Goal: Task Accomplishment & Management: Complete application form

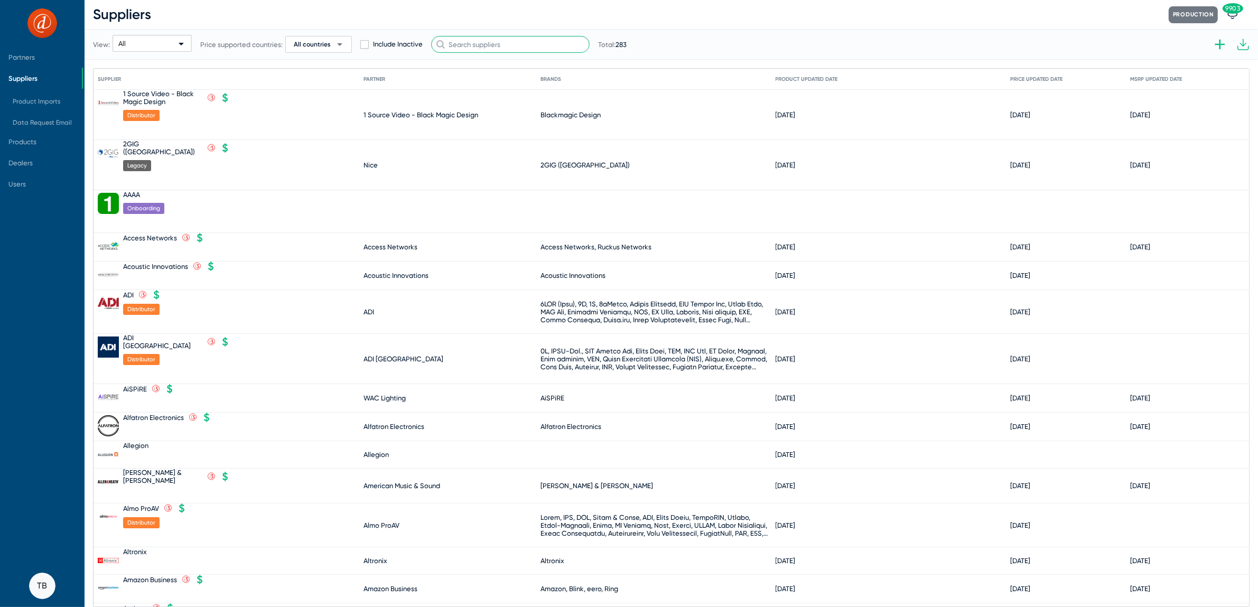
click at [480, 44] on input "text" at bounding box center [510, 44] width 158 height 17
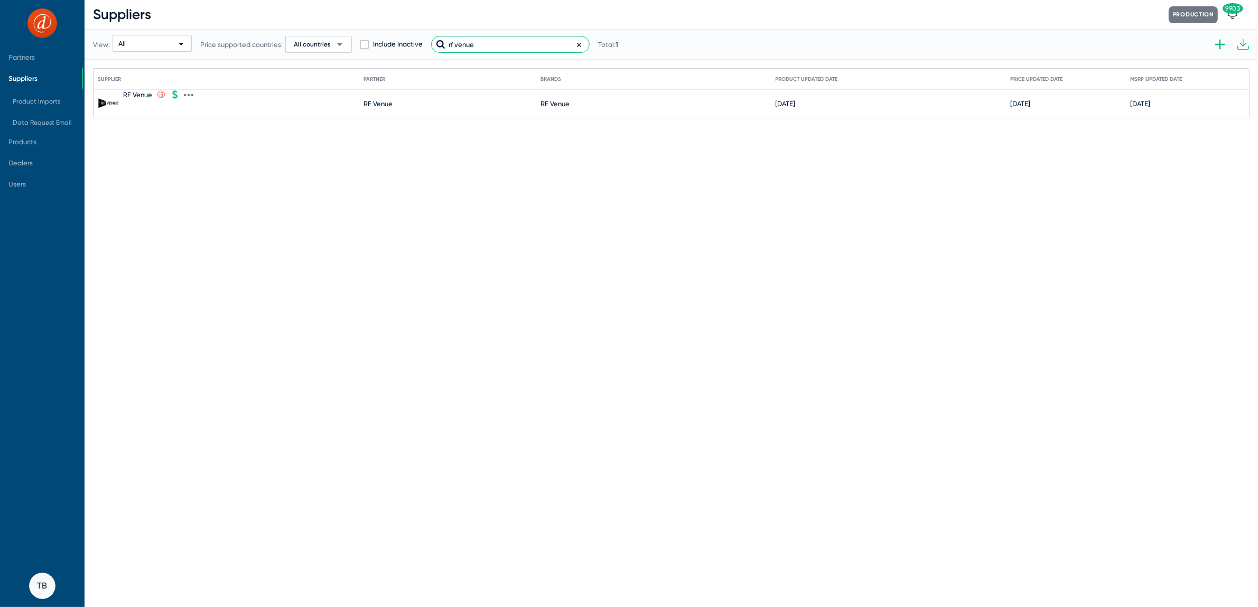
type input "rf venue"
click at [185, 93] on icon at bounding box center [189, 95] width 10 height 10
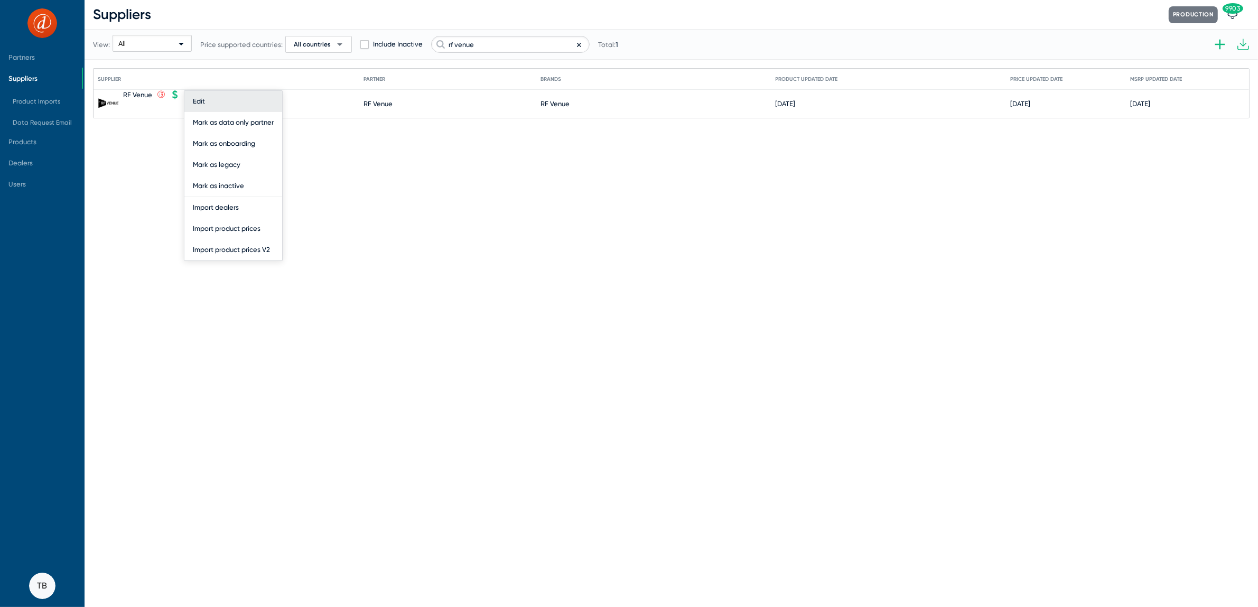
click at [200, 103] on button "Edit" at bounding box center [233, 101] width 98 height 21
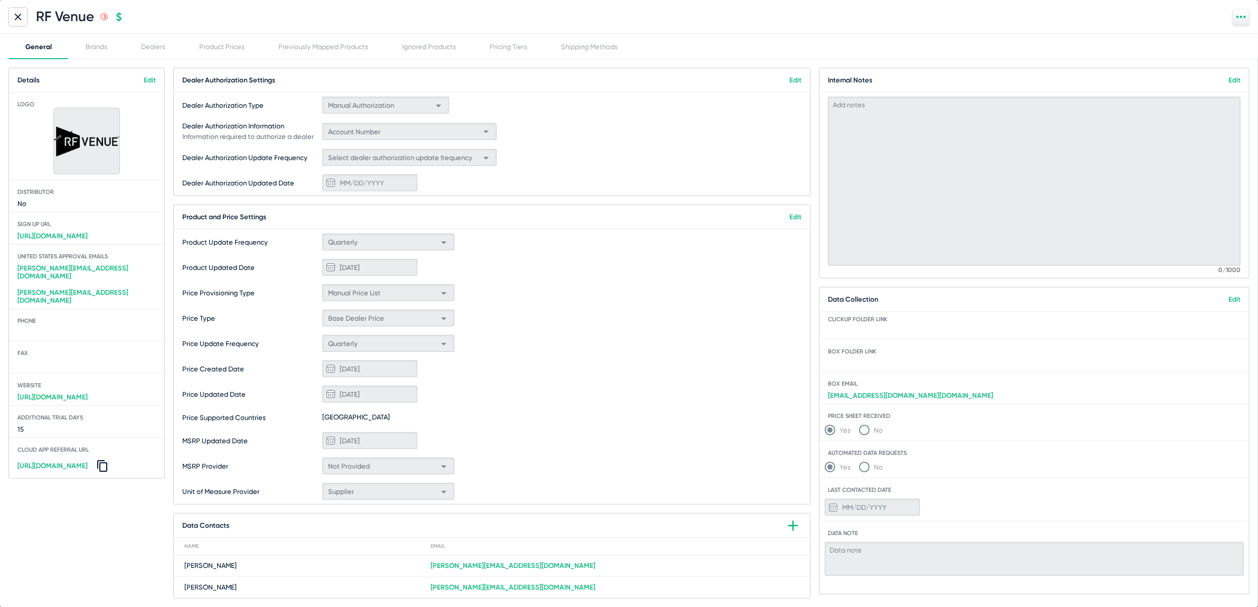
click at [789, 216] on link "Edit" at bounding box center [795, 217] width 12 height 8
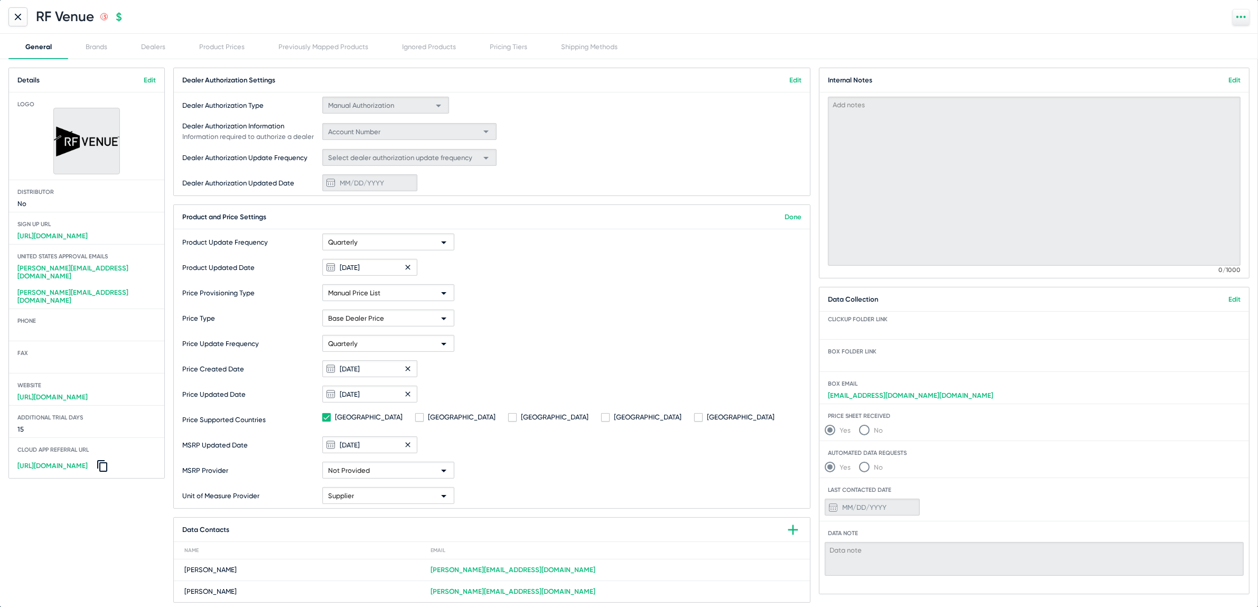
click at [1229, 300] on link "Edit" at bounding box center [1234, 299] width 12 height 8
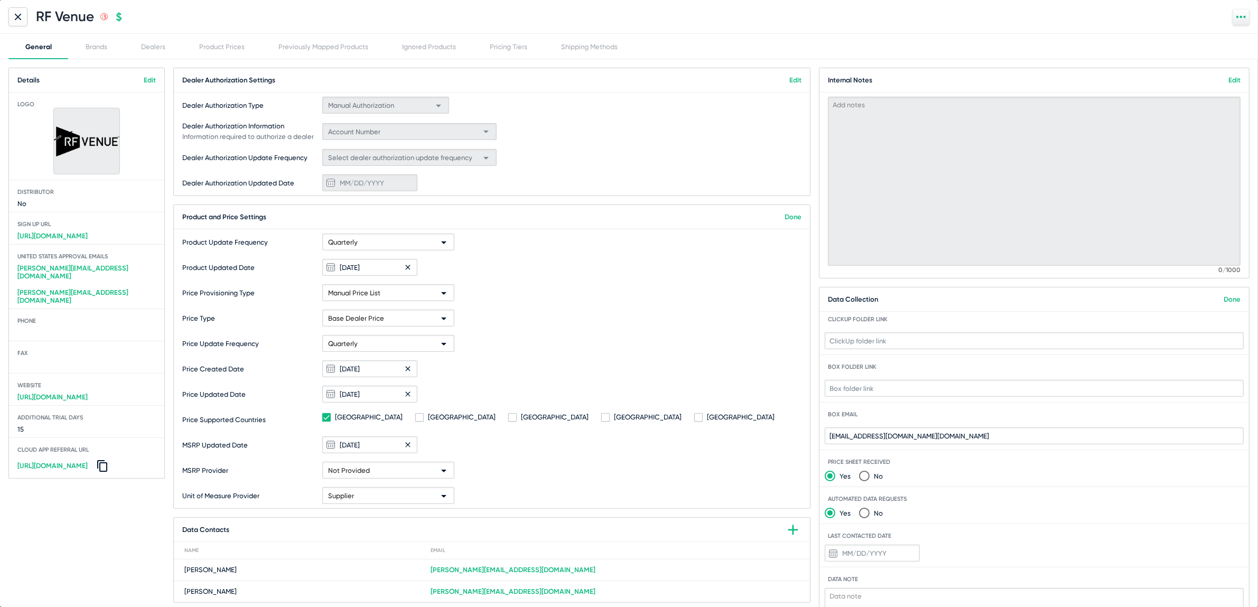
click at [857, 560] on span at bounding box center [1033, 552] width 429 height 27
click at [857, 553] on input at bounding box center [872, 553] width 95 height 17
click at [918, 447] on div "9" at bounding box center [919, 443] width 19 height 19
type input "10/9/2025"
click at [1228, 80] on link "Edit" at bounding box center [1234, 80] width 12 height 8
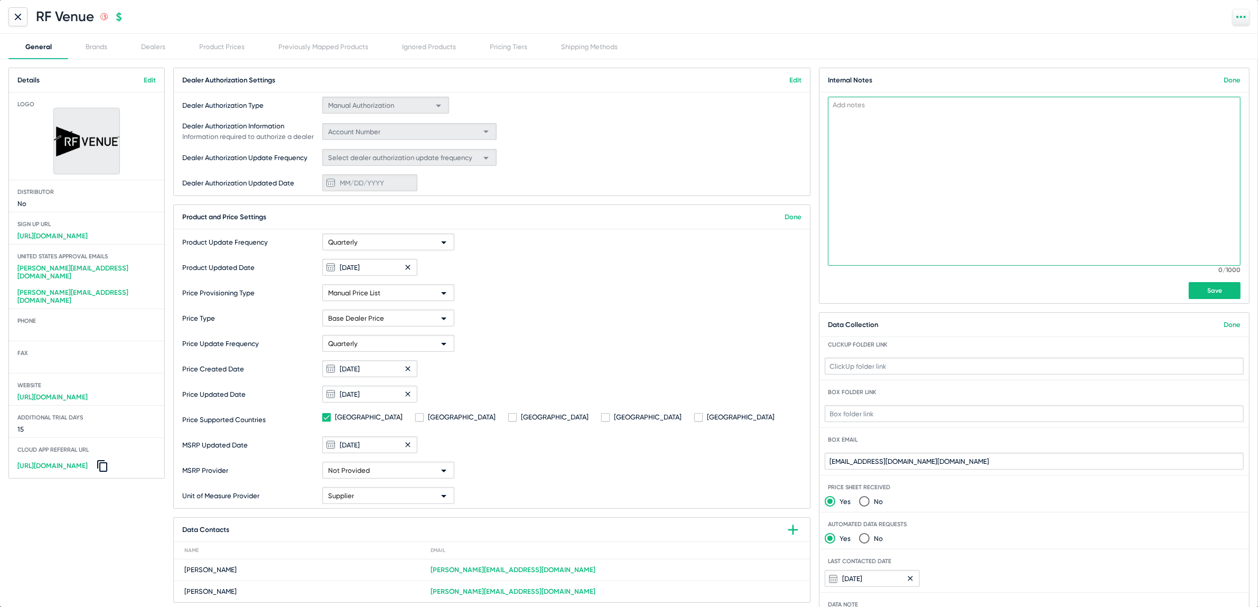
click at [904, 119] on textarea at bounding box center [1034, 181] width 413 height 169
type textarea "S"
click at [1113, 103] on textarea "They sent a price list for 1/1/26, so there will likely not be any updates unti…" at bounding box center [1034, 181] width 413 height 169
click at [1119, 104] on textarea "They sent a price list for 1/1/26, so there will likely not be any updates unti…" at bounding box center [1034, 181] width 413 height 169
type textarea "They sent a price list for 1/1/26, so there will likely not be any updates unti…"
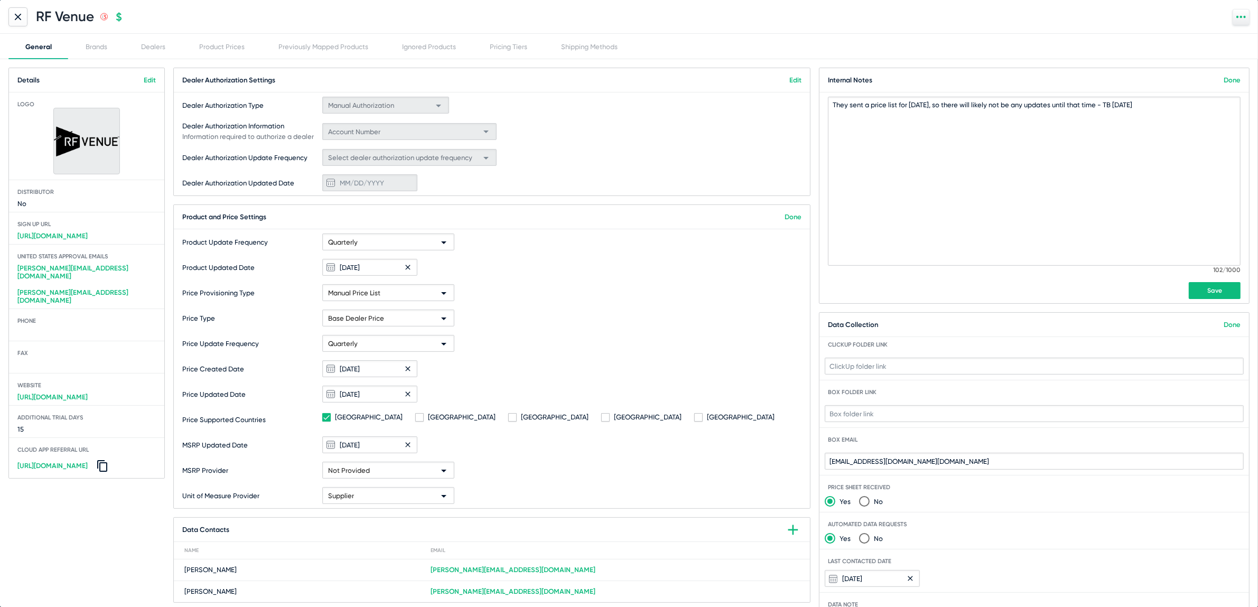
click at [1207, 288] on span "Save" at bounding box center [1214, 290] width 15 height 7
click at [1227, 77] on link "Done" at bounding box center [1231, 80] width 17 height 8
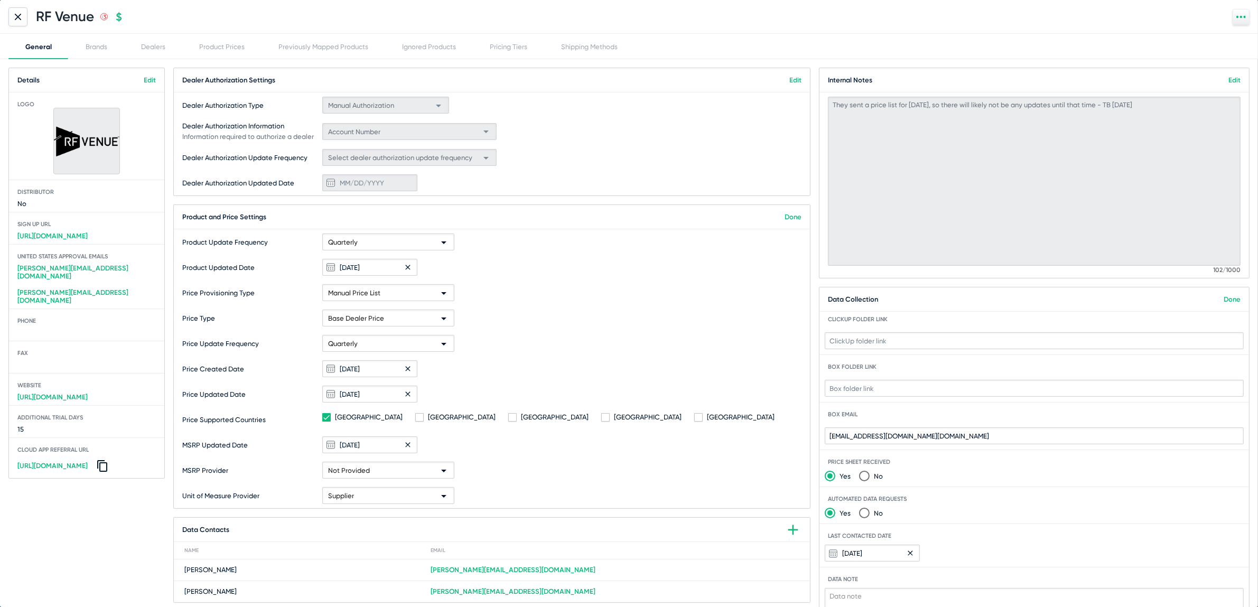
click at [1228, 78] on link "Edit" at bounding box center [1234, 80] width 12 height 8
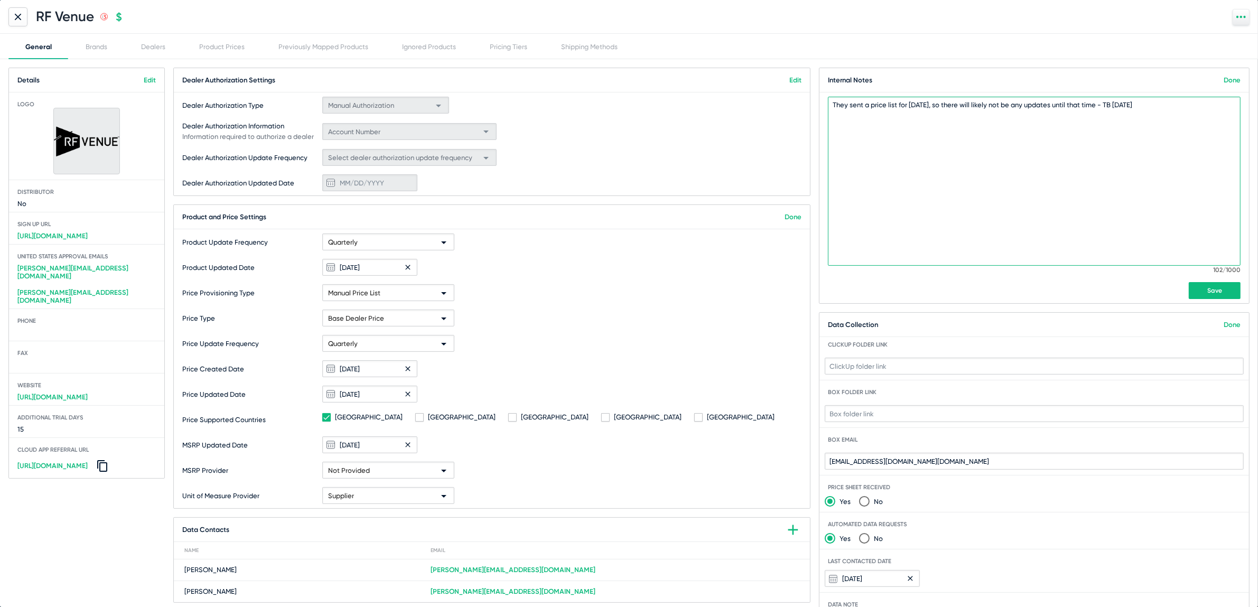
drag, startPoint x: 1138, startPoint y: 106, endPoint x: 719, endPoint y: 66, distance: 420.8
click at [719, 66] on div "Details Edit Logo Distributor No Sign up Url https://www.rfvenue.com/dealers Un…" at bounding box center [629, 333] width 1258 height 548
click at [1225, 74] on mat-card-title "Internal Notes Done" at bounding box center [1033, 80] width 429 height 24
drag, startPoint x: 1164, startPoint y: 111, endPoint x: 869, endPoint y: 72, distance: 298.0
click at [869, 72] on mat-card "Internal Notes Done They sent a price list for 1/1/26, so there will likely not…" at bounding box center [1034, 186] width 431 height 236
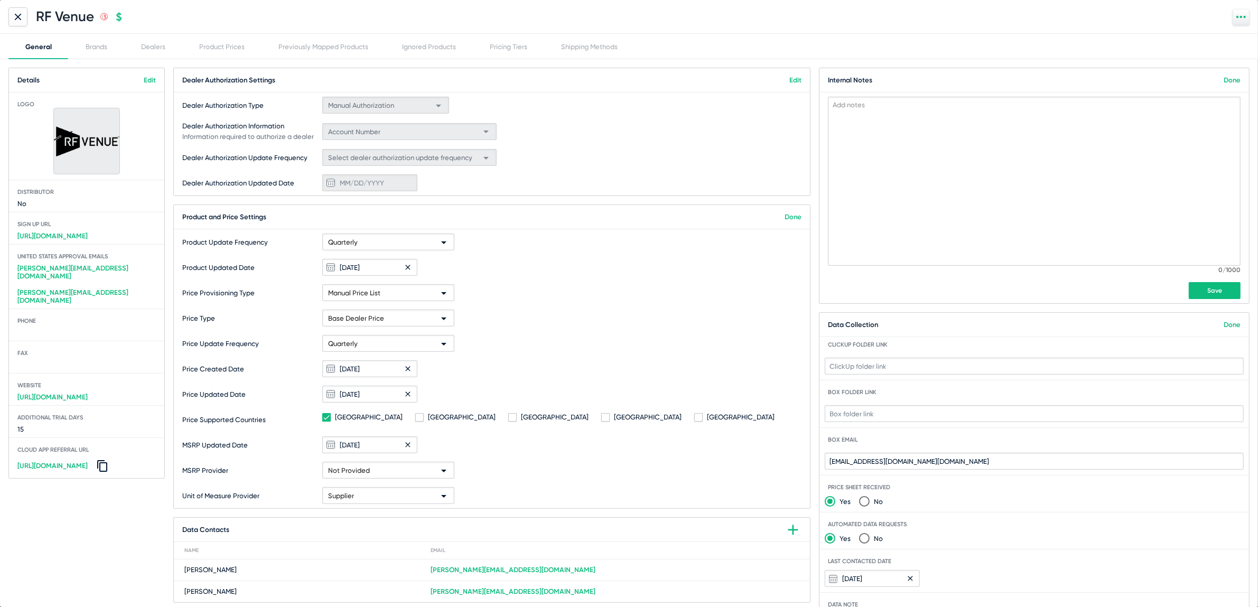
click at [1208, 300] on mat-card "Internal Notes Done 0/1000 Save" at bounding box center [1034, 186] width 431 height 236
click at [1208, 293] on span "Save" at bounding box center [1214, 290] width 15 height 7
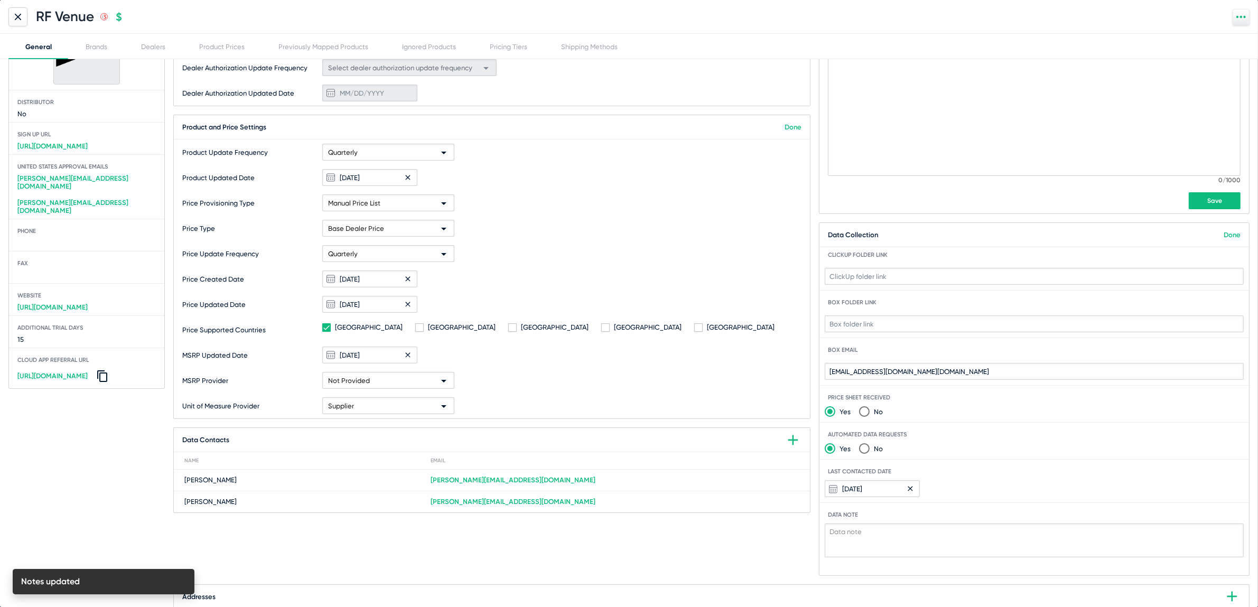
scroll to position [127, 0]
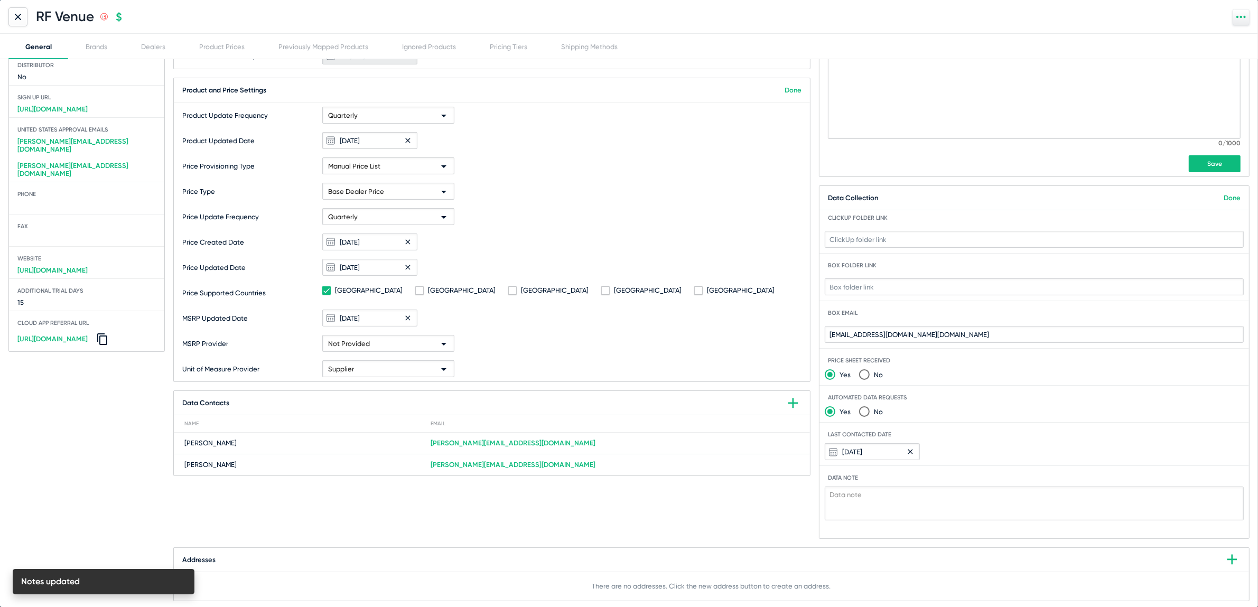
click at [864, 501] on textarea at bounding box center [1034, 504] width 419 height 34
paste textarea "They sent a price list for 1/1/26, so there will likely not be any updates unti…"
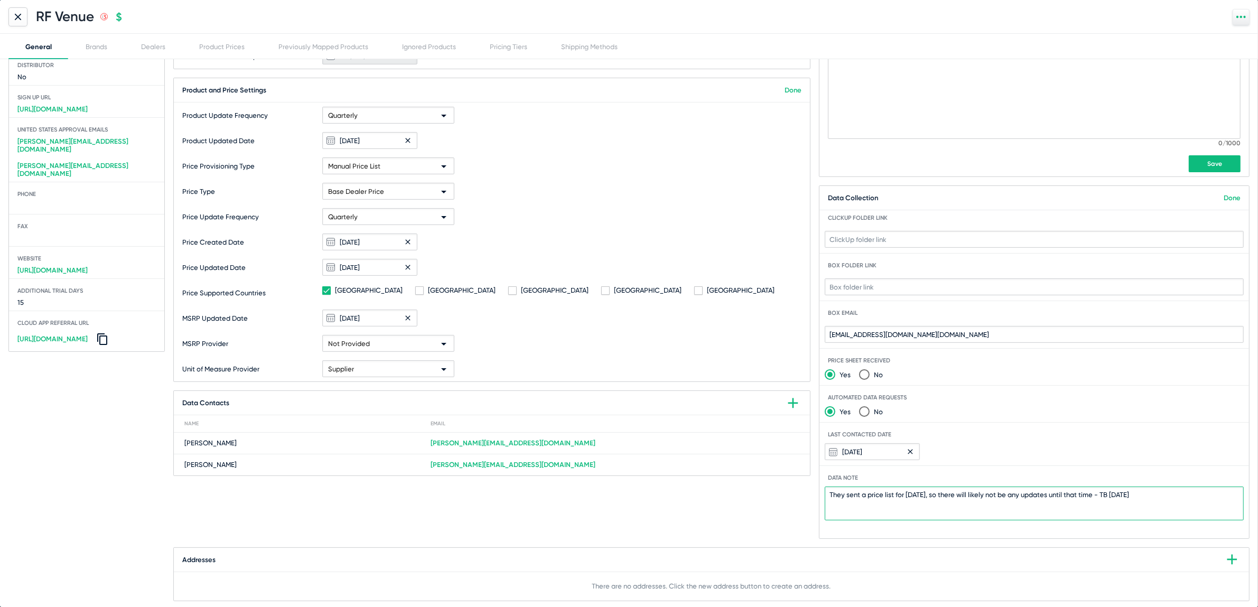
type textarea "They sent a price list for 1/1/26, so there will likely not be any updates unti…"
click at [1223, 196] on link "Done" at bounding box center [1231, 198] width 17 height 8
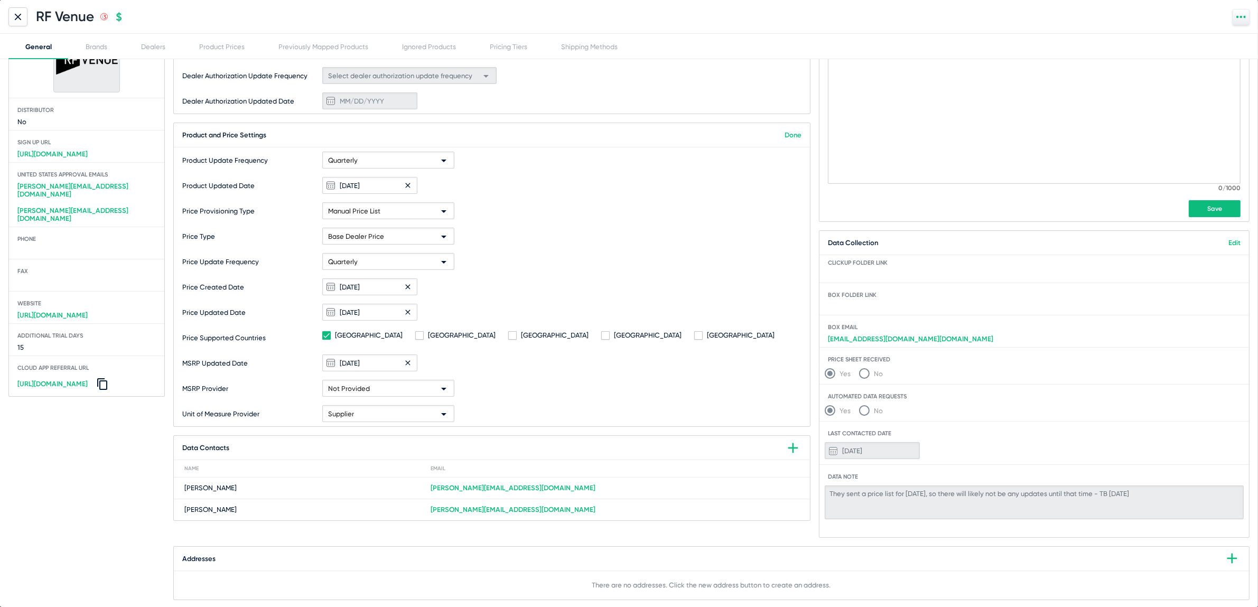
click at [18, 5] on div "RF Venue .st0{fill:none;stroke:#CC0000;stroke-width:50;stroke-miterlimit:10;} .…" at bounding box center [629, 17] width 1258 height 34
click at [10, 16] on div at bounding box center [17, 16] width 19 height 19
